Goal: Transaction & Acquisition: Purchase product/service

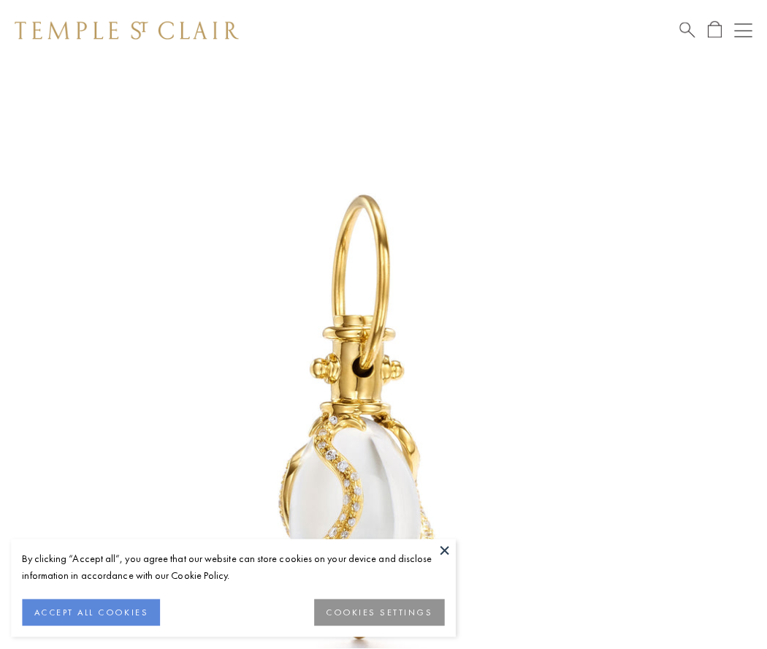
scroll to position [18, 0]
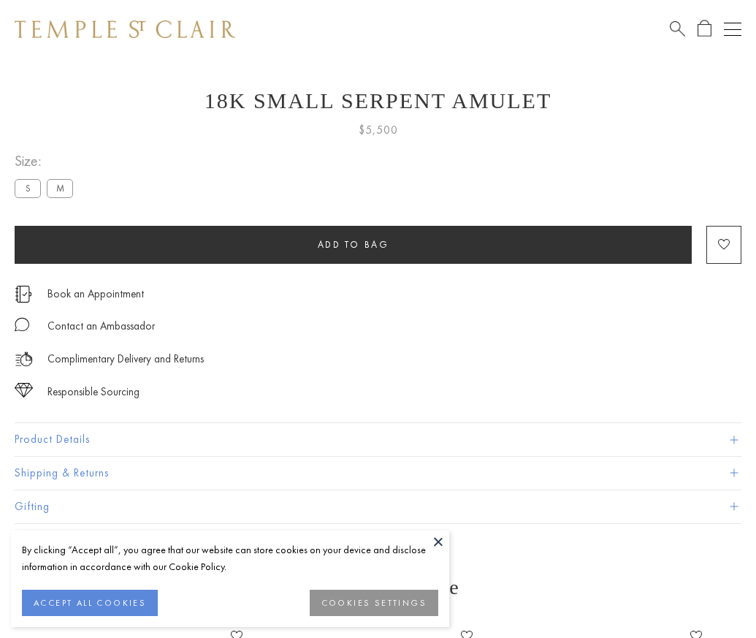
click at [353, 244] on span "Add to bag" at bounding box center [354, 244] width 72 height 12
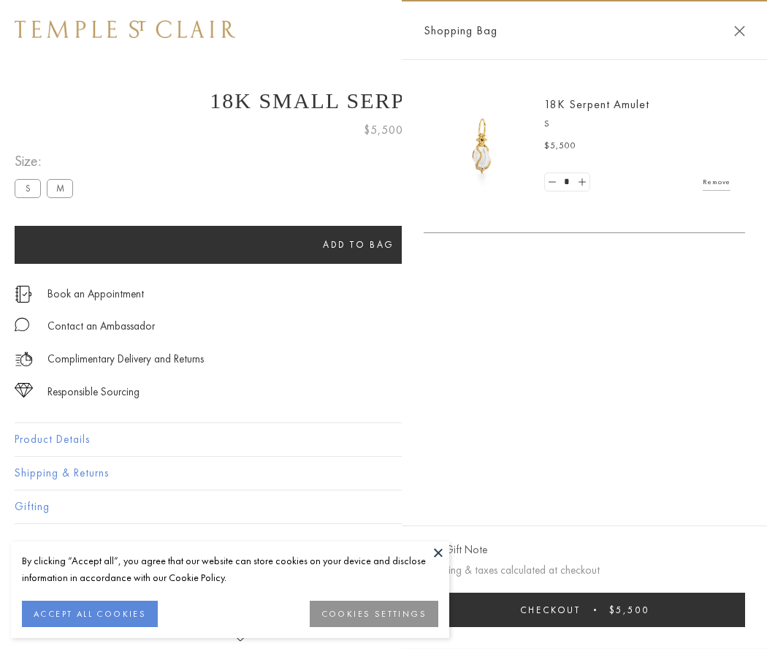
click at [581, 609] on span "Checkout" at bounding box center [550, 609] width 61 height 12
